Goal: Navigation & Orientation: Find specific page/section

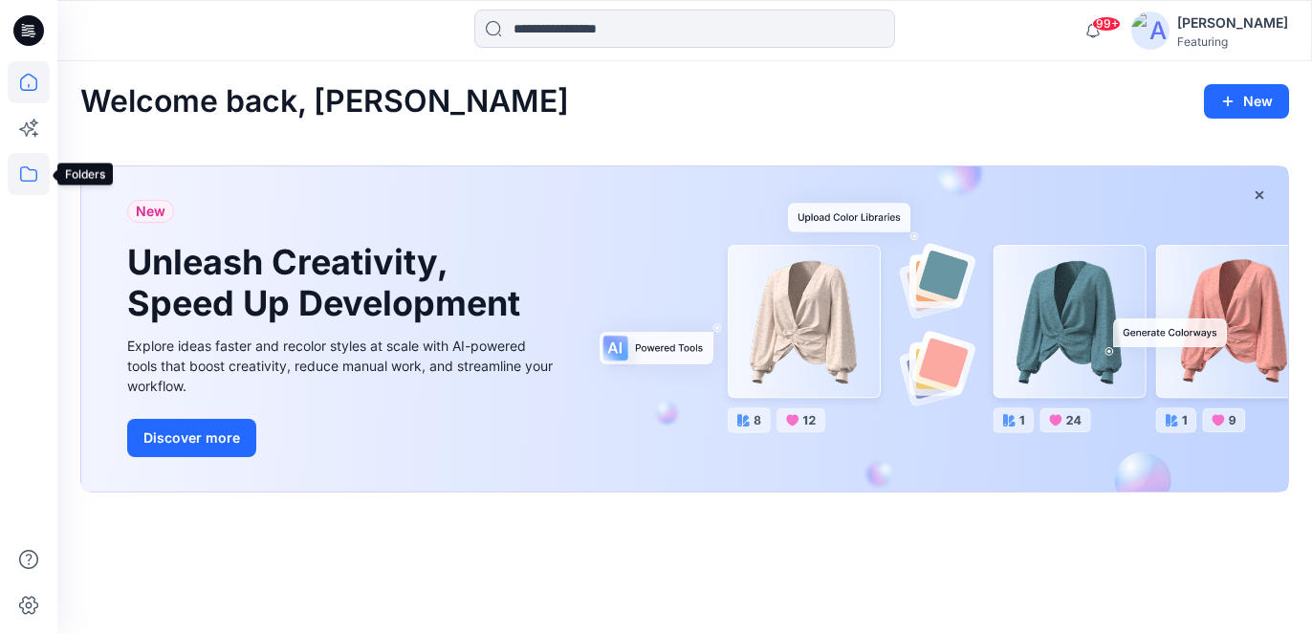
click at [30, 180] on icon at bounding box center [29, 174] width 42 height 42
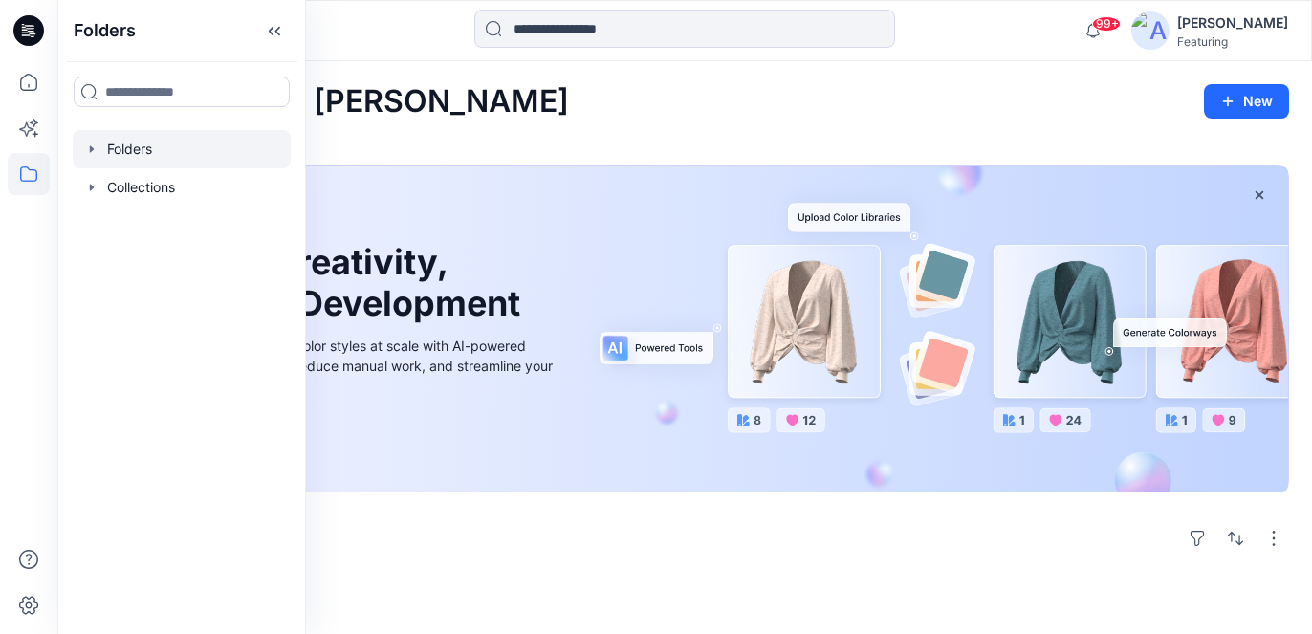
click at [142, 155] on div at bounding box center [182, 149] width 218 height 38
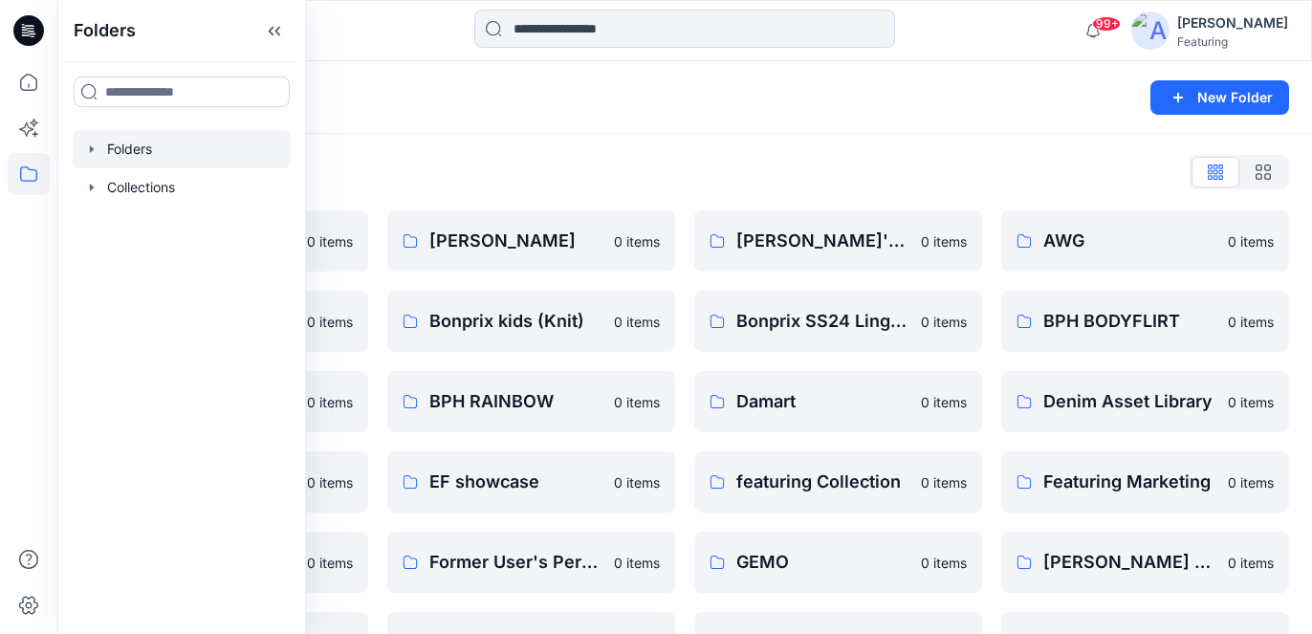
click at [459, 106] on div "Folders" at bounding box center [609, 97] width 1059 height 27
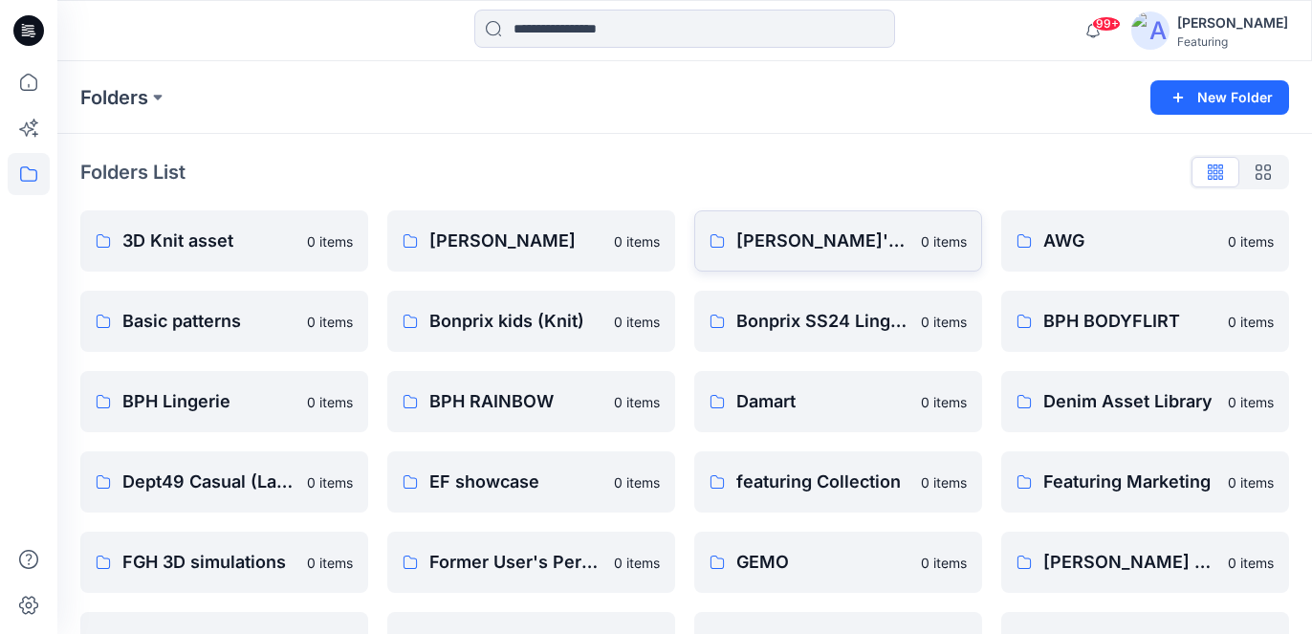
click at [938, 243] on p "0 items" at bounding box center [944, 241] width 46 height 20
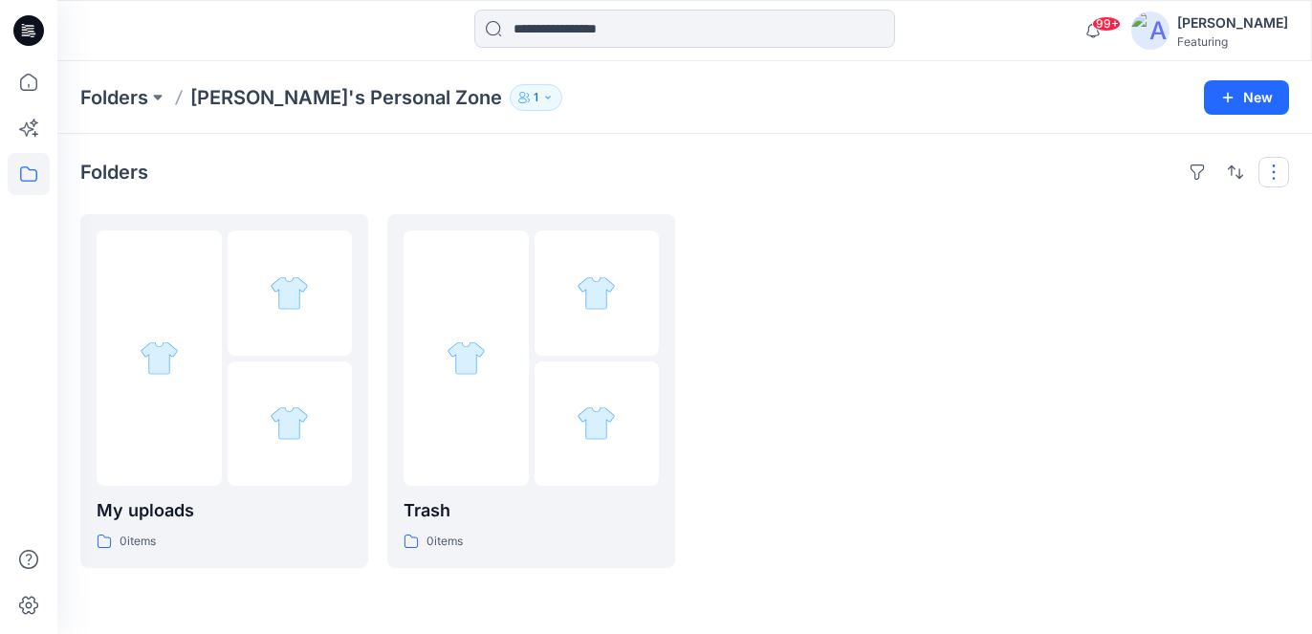
click at [1272, 166] on button "button" at bounding box center [1273, 172] width 31 height 31
click at [542, 93] on icon "button" at bounding box center [547, 97] width 11 height 11
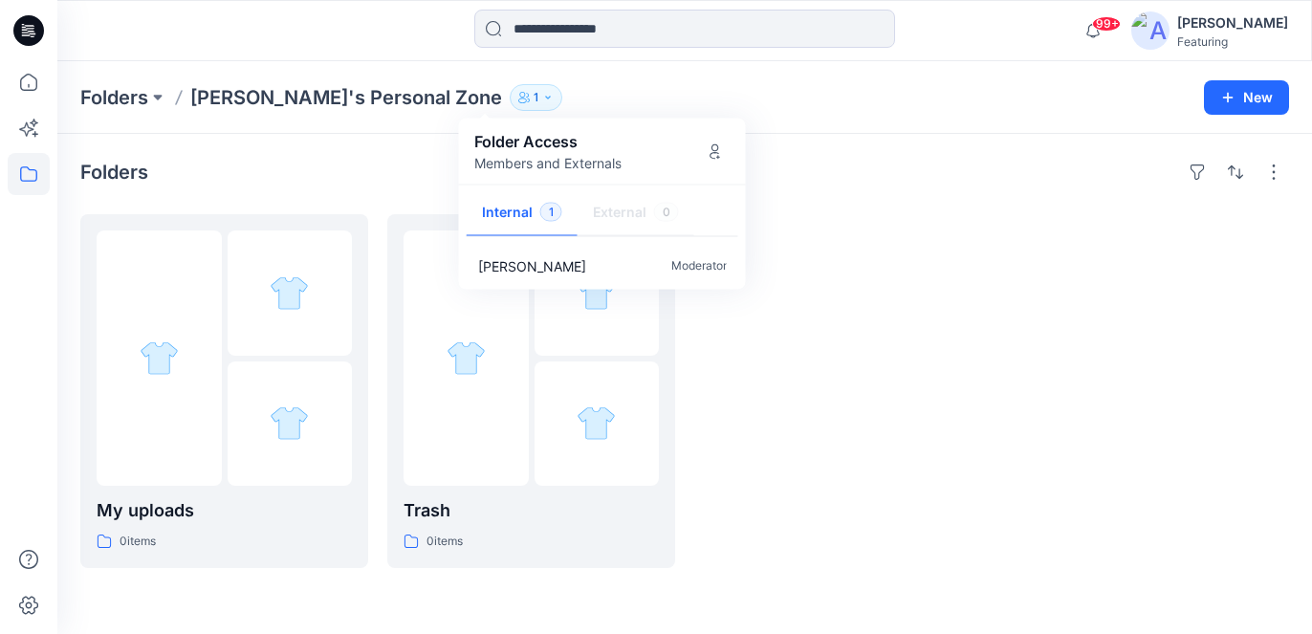
click at [542, 93] on icon "button" at bounding box center [547, 97] width 11 height 11
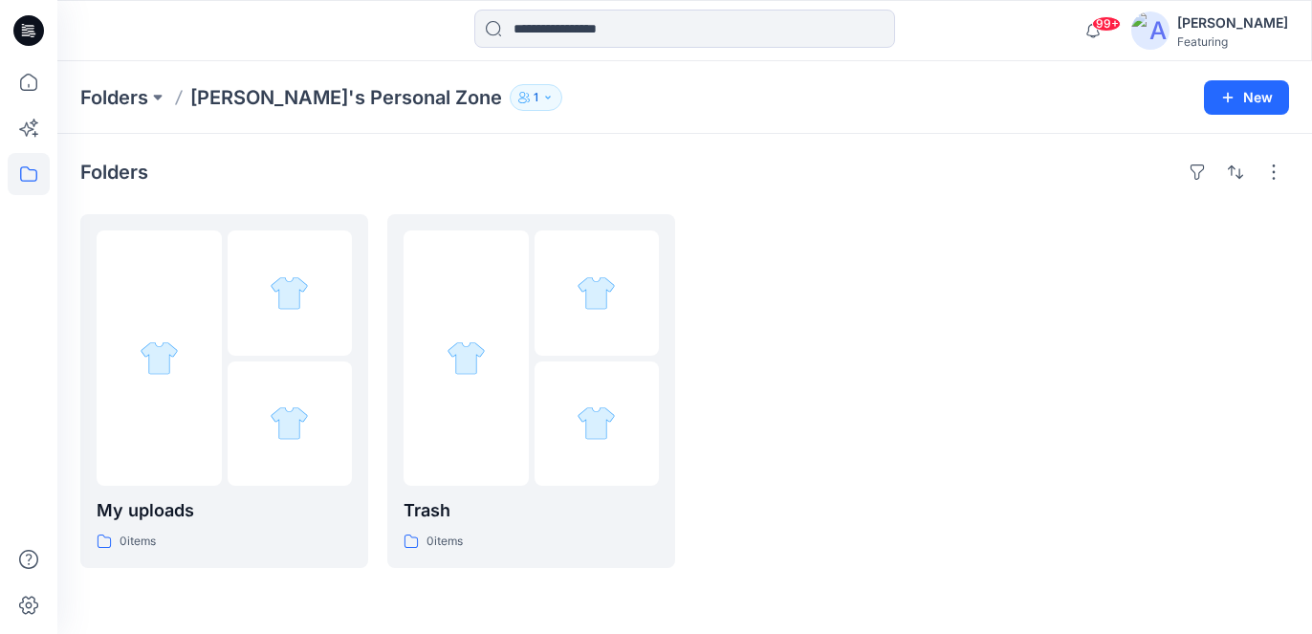
click at [384, 94] on p "[PERSON_NAME]'s Personal Zone" at bounding box center [346, 97] width 312 height 27
click at [118, 94] on p "Folders" at bounding box center [114, 97] width 68 height 27
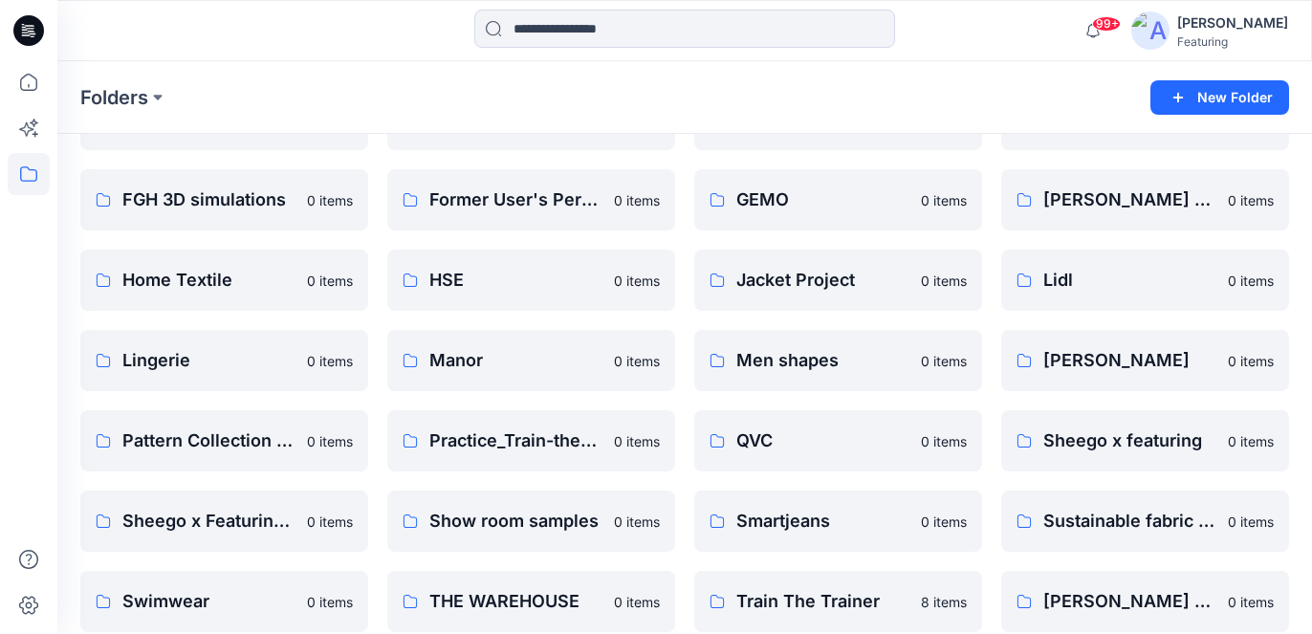
scroll to position [368, 0]
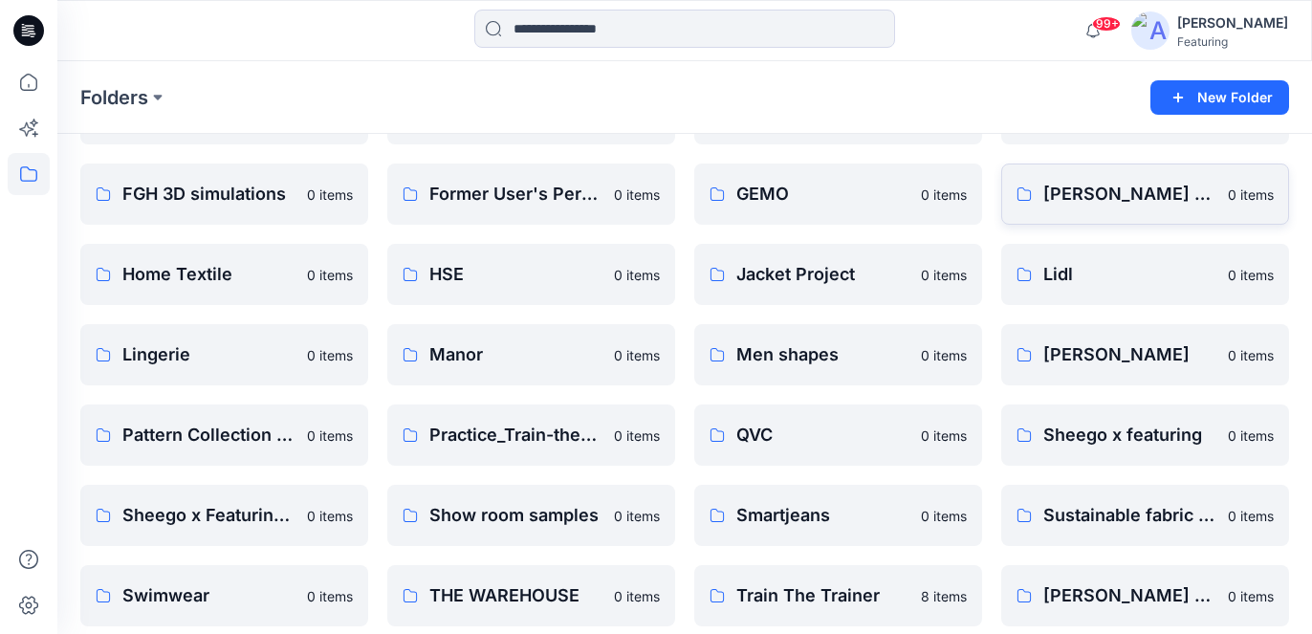
click at [1123, 198] on p "[PERSON_NAME] Finnland" at bounding box center [1129, 194] width 173 height 27
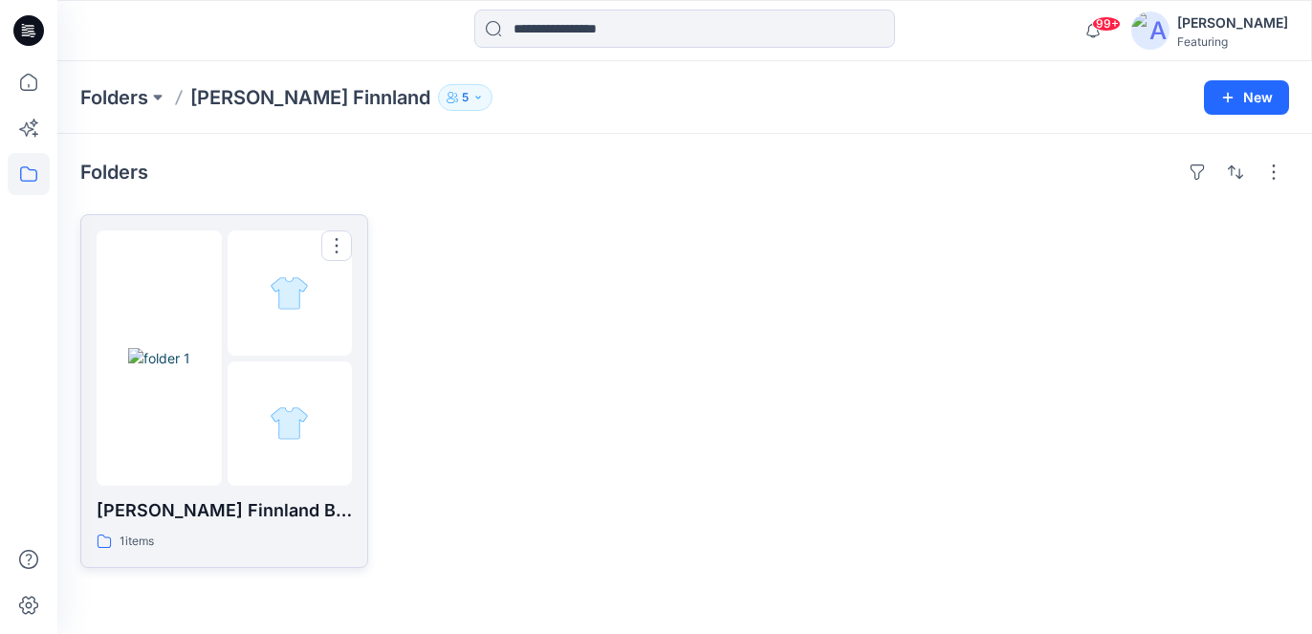
click at [214, 512] on p "[PERSON_NAME] Finnland Board" at bounding box center [224, 510] width 255 height 27
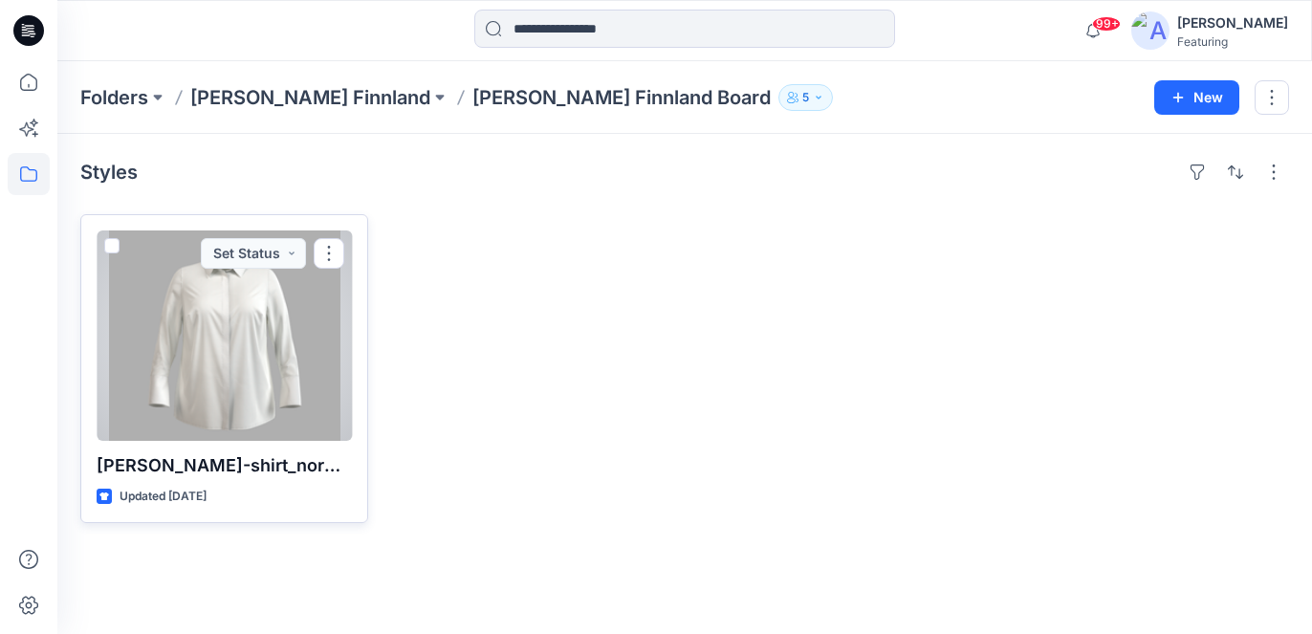
click at [271, 355] on div at bounding box center [224, 335] width 255 height 210
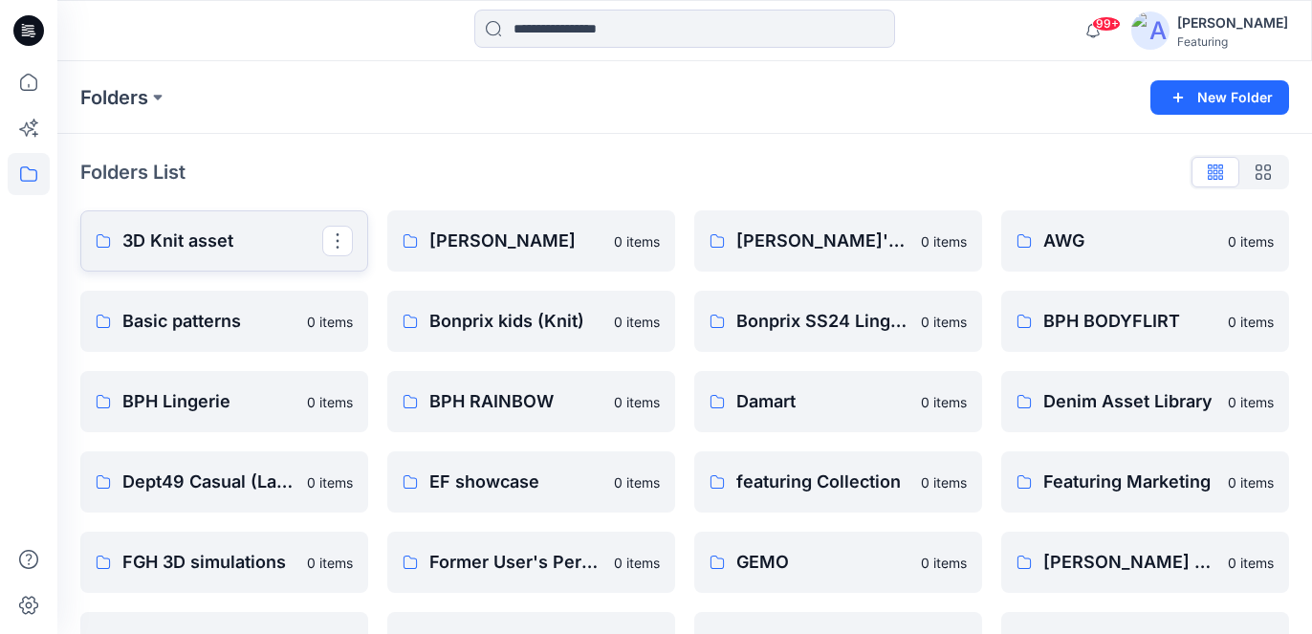
click at [208, 233] on p "3D Knit asset" at bounding box center [222, 241] width 200 height 27
